Goal: Contribute content: Contribute content

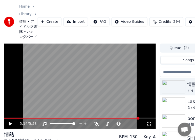
click at [140, 117] on video at bounding box center [80, 87] width 152 height 86
click at [141, 118] on span at bounding box center [80, 118] width 152 height 1
click at [143, 118] on span at bounding box center [80, 118] width 152 height 1
click at [144, 118] on span at bounding box center [80, 118] width 152 height 1
click at [147, 118] on span at bounding box center [80, 118] width 152 height 1
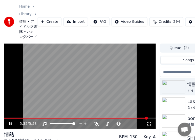
click at [148, 118] on span at bounding box center [80, 118] width 152 height 1
click at [177, 50] on button "Queue ( 2 )" at bounding box center [179, 47] width 37 height 7
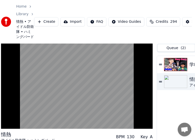
scroll to position [0, 78]
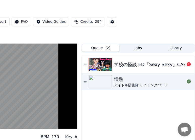
click at [141, 67] on div "学校の怪談 ED「Sexy Sexy」CASCADE" at bounding box center [156, 64] width 85 height 7
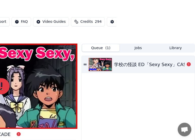
click at [157, 67] on div "学校の怪談 ED「Sexy Sexy」CASCADE" at bounding box center [156, 64] width 85 height 7
click at [139, 51] on button "Jobs" at bounding box center [138, 47] width 37 height 7
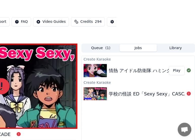
click at [179, 97] on div "学校の怪談 ED「Sexy Sexy」CASCADE" at bounding box center [151, 93] width 85 height 7
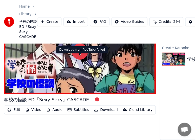
scroll to position [43, 0]
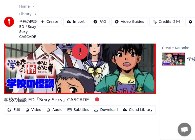
click at [35, 106] on button "Video" at bounding box center [33, 109] width 20 height 7
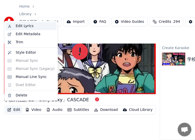
click at [32, 28] on div "Edit Lyrics" at bounding box center [35, 26] width 39 height 5
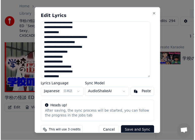
scroll to position [0, 0]
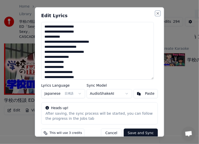
click at [156, 13] on button "Close" at bounding box center [158, 14] width 4 height 4
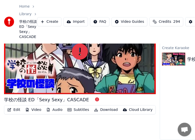
click at [159, 24] on span "Credits" at bounding box center [165, 21] width 12 height 5
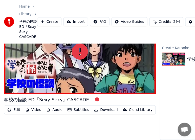
click at [159, 84] on div "学校の怪談 ED「Sexy Sexy」CASCADE Edit Video Audio Subtitles Download Cloud Library Qu…" at bounding box center [97, 74] width 195 height 131
click at [55, 24] on button "Create" at bounding box center [49, 21] width 25 height 9
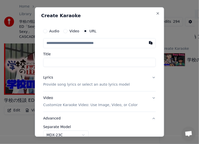
click at [72, 32] on label "Video" at bounding box center [75, 32] width 10 height 4
click at [68, 32] on button "Video" at bounding box center [66, 31] width 4 height 4
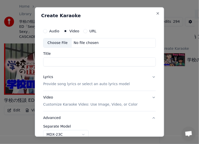
click at [65, 42] on div "Choose File" at bounding box center [58, 43] width 28 height 9
